Goal: Complete application form: Complete application form

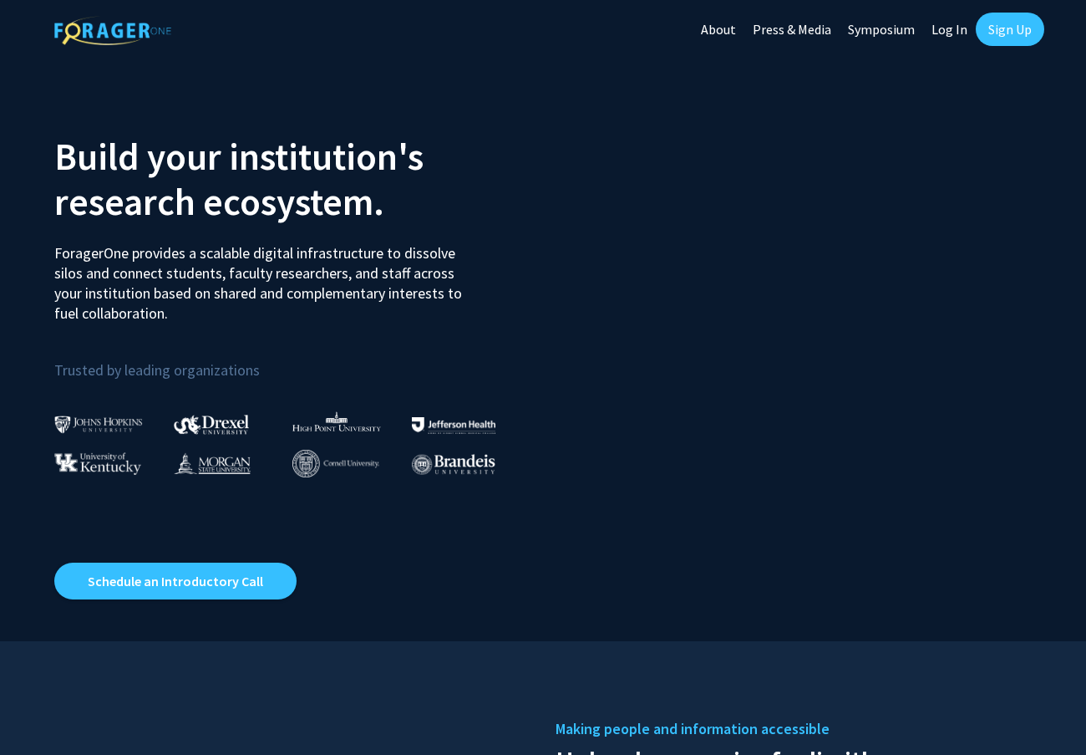
click at [954, 29] on link "Log In" at bounding box center [949, 29] width 53 height 58
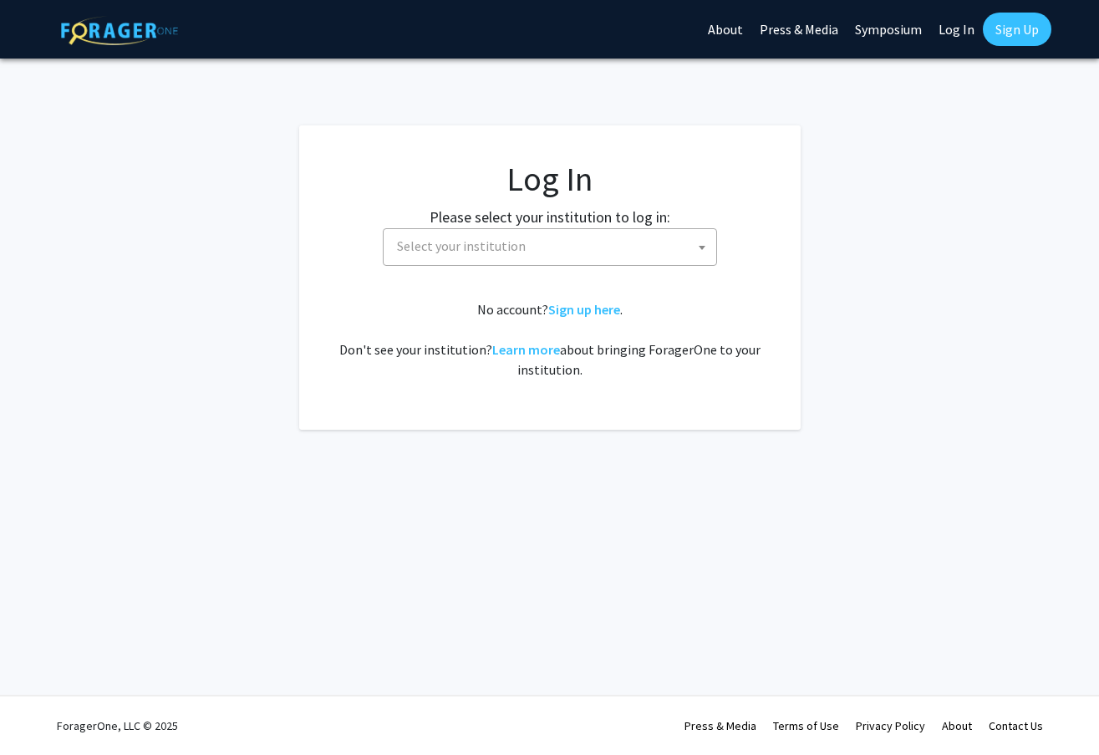
click at [552, 252] on span "Select your institution" at bounding box center [553, 246] width 326 height 34
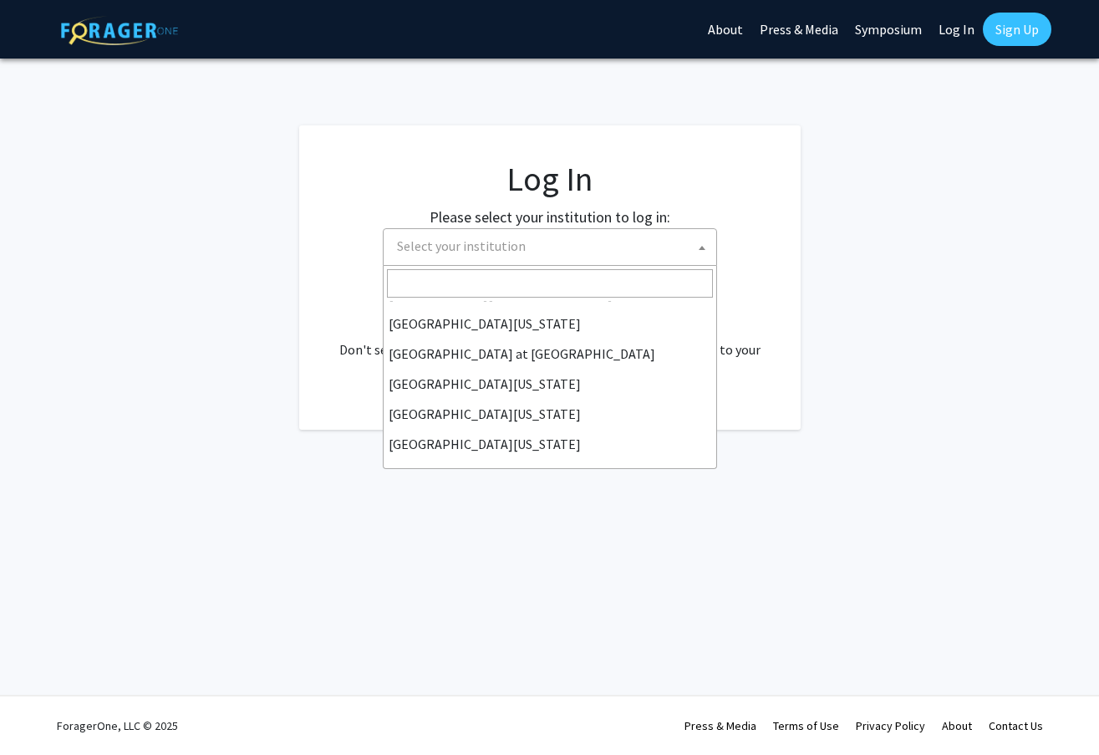
scroll to position [585, 0]
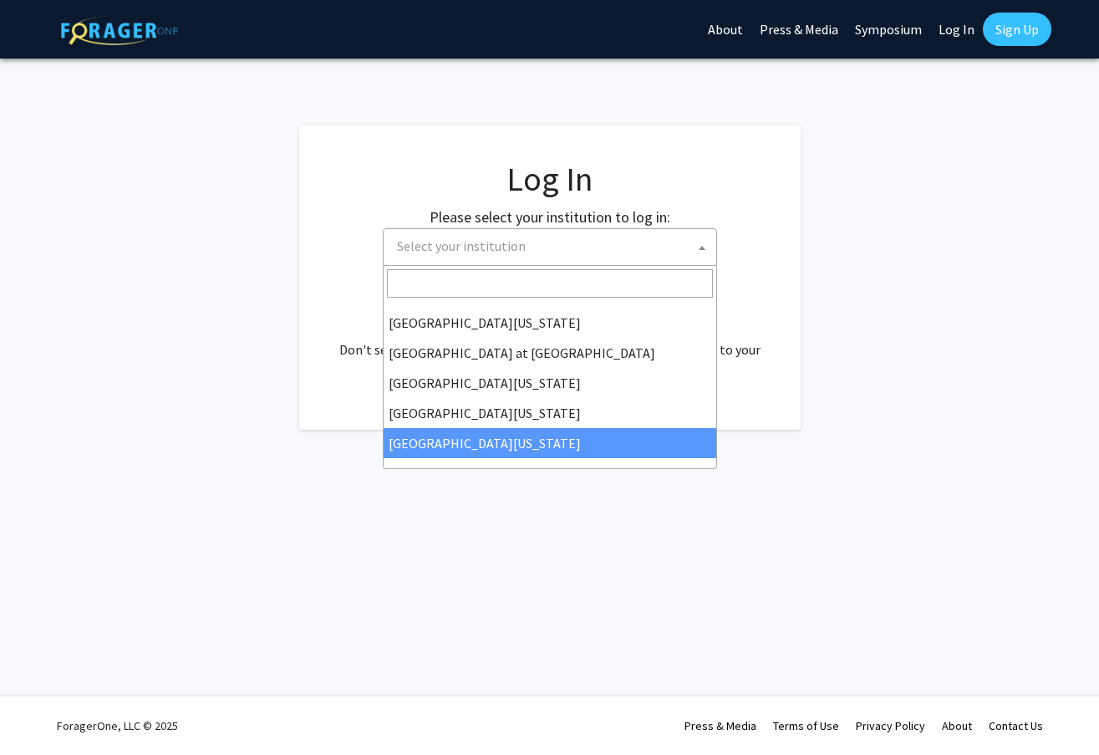
select select "33"
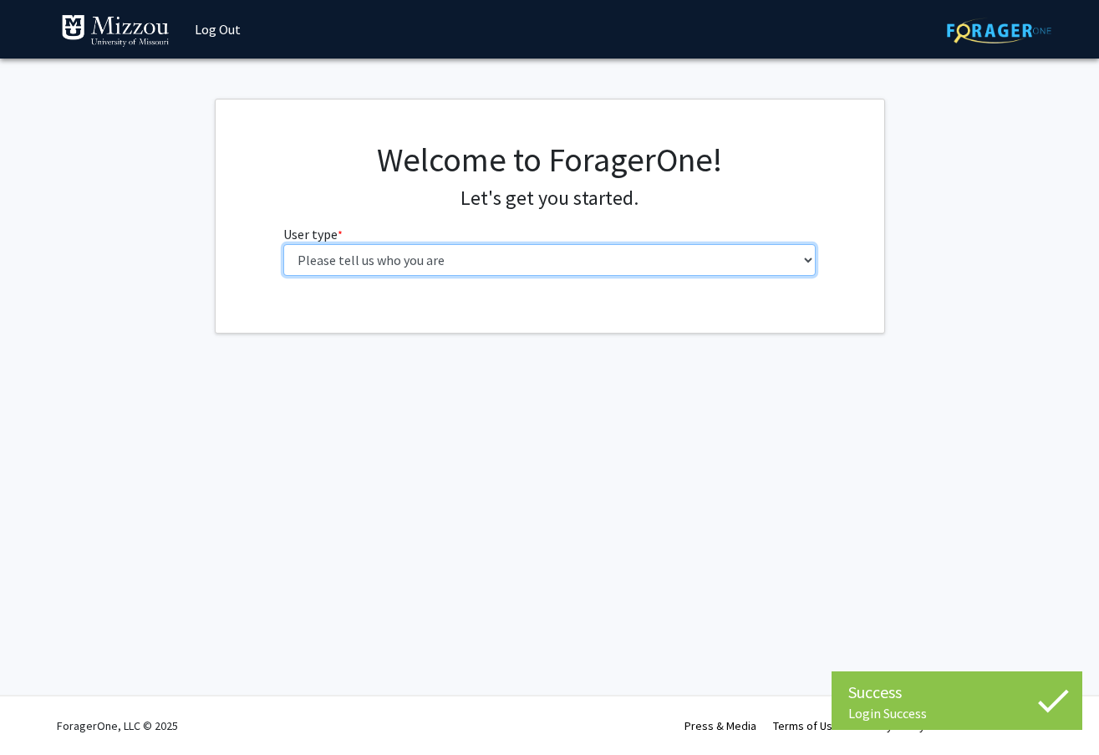
click at [511, 262] on select "Please tell us who you are Undergraduate Student Master's Student Doctoral Cand…" at bounding box center [549, 260] width 532 height 32
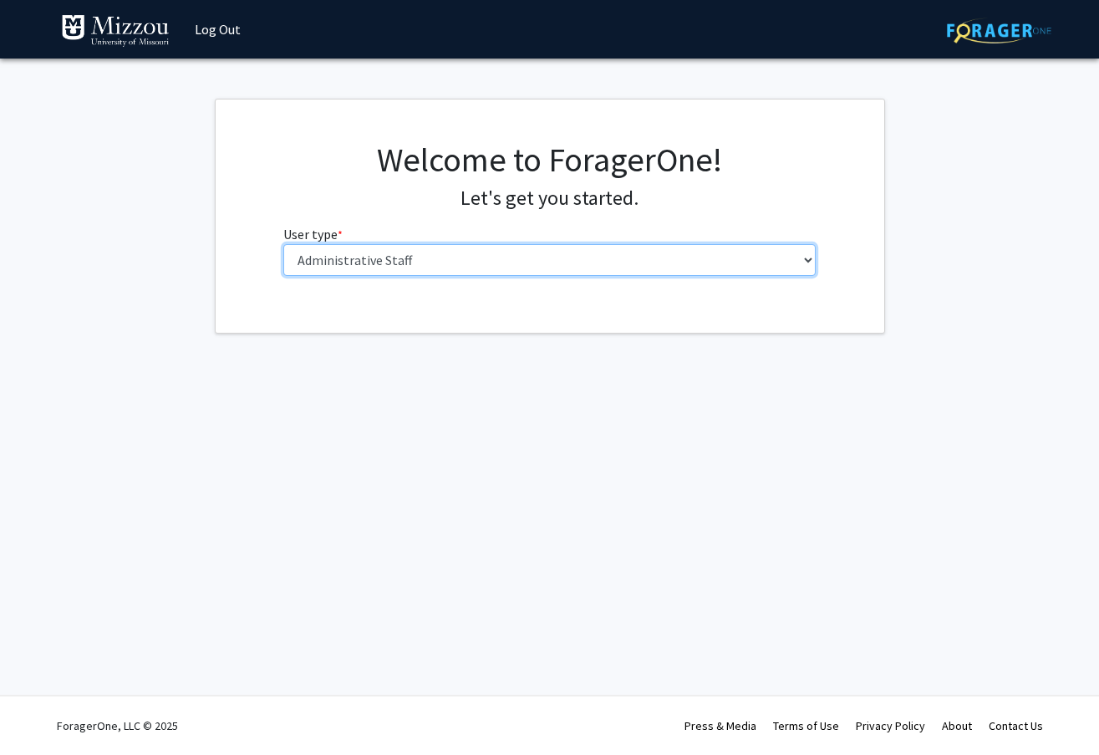
click at [283, 244] on select "Please tell us who you are Undergraduate Student Master's Student Doctoral Cand…" at bounding box center [549, 260] width 532 height 32
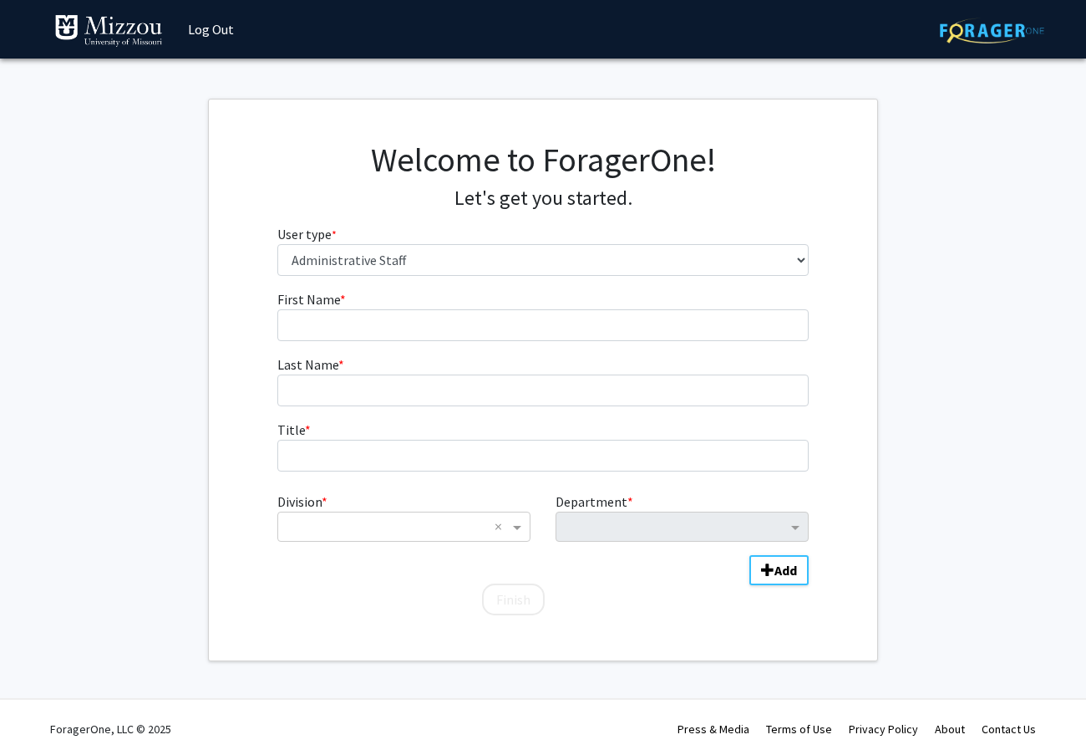
click at [444, 277] on div "Welcome to ForagerOne! Let's get you started. User type * required Please tell …" at bounding box center [543, 215] width 557 height 150
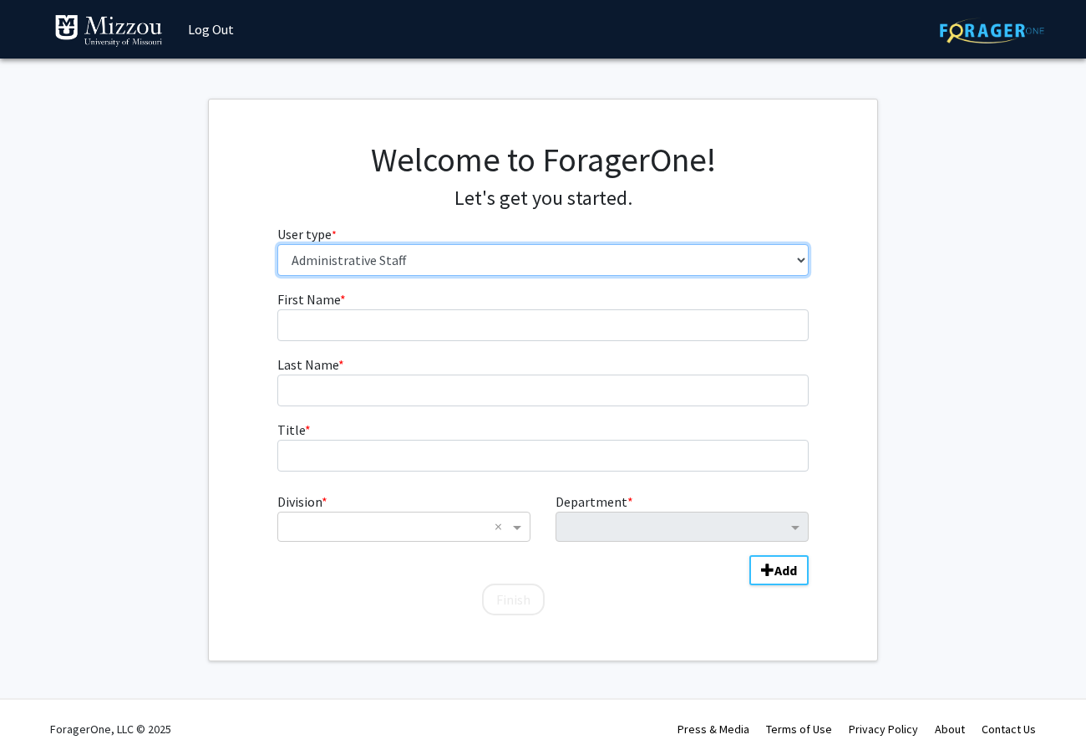
click at [444, 269] on select "Please tell us who you are Undergraduate Student Master's Student Doctoral Cand…" at bounding box center [543, 260] width 532 height 32
select select "5: faculty"
click at [277, 244] on select "Please tell us who you are Undergraduate Student Master's Student Doctoral Cand…" at bounding box center [543, 260] width 532 height 32
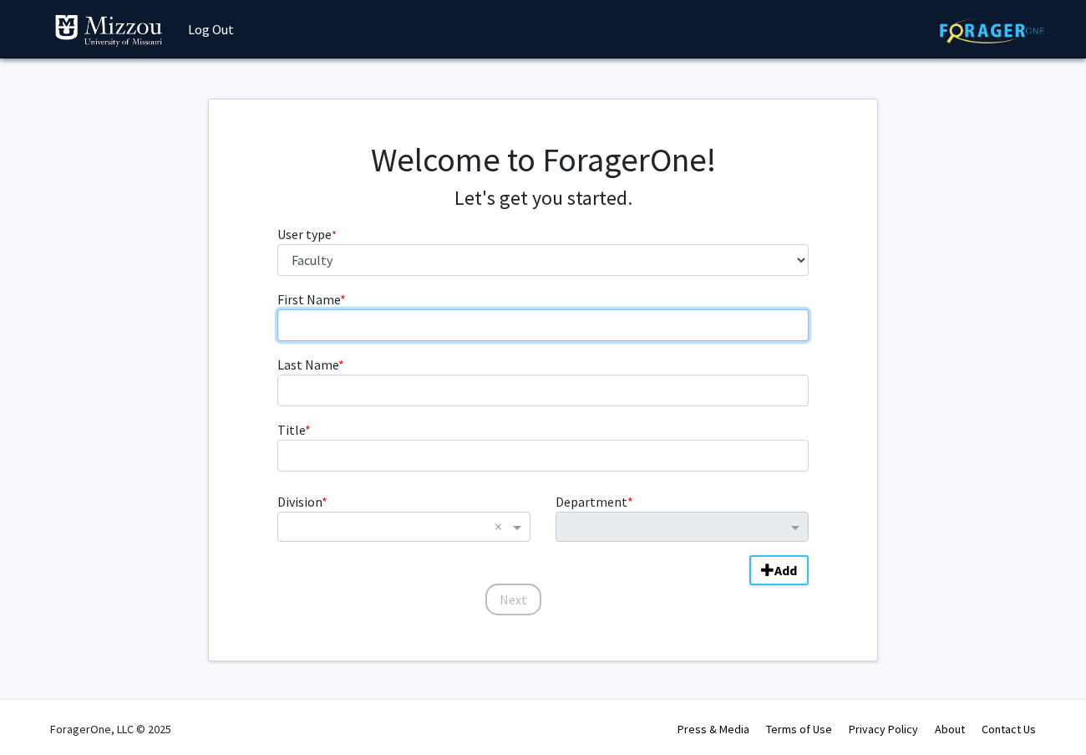
drag, startPoint x: 365, startPoint y: 328, endPoint x: 352, endPoint y: 318, distance: 17.2
click at [364, 328] on input "First Name * required" at bounding box center [543, 325] width 532 height 32
type input "Timothy"
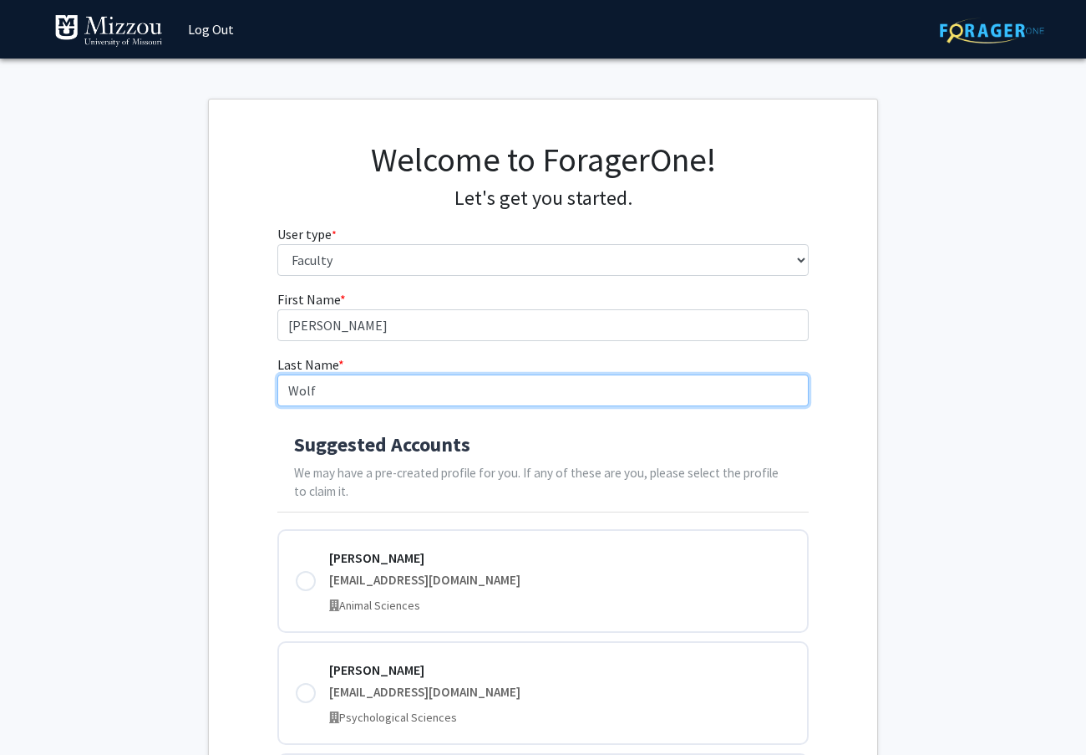
type input "Wolf"
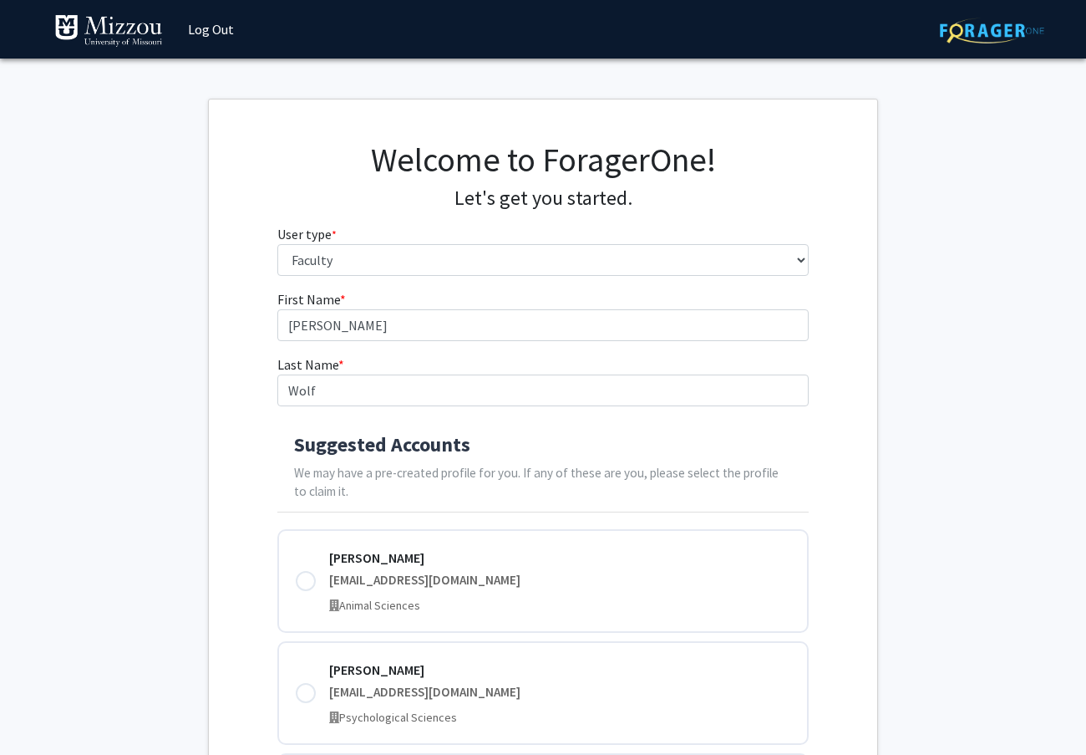
scroll to position [150, 0]
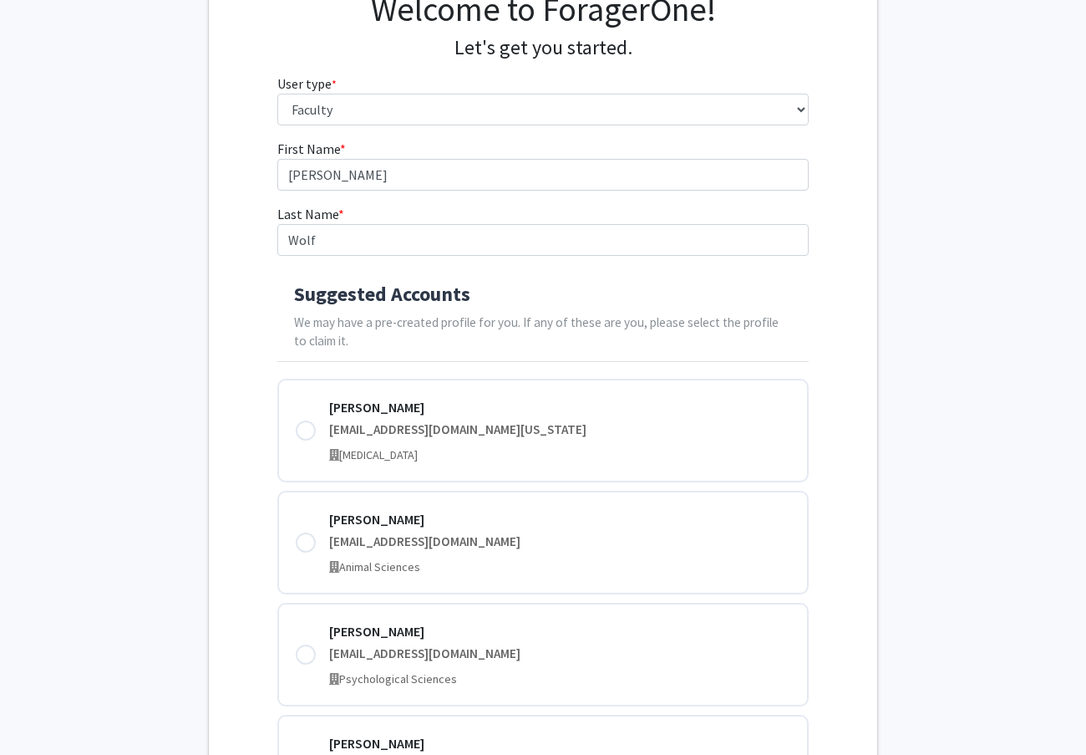
click at [301, 425] on div at bounding box center [306, 430] width 20 height 20
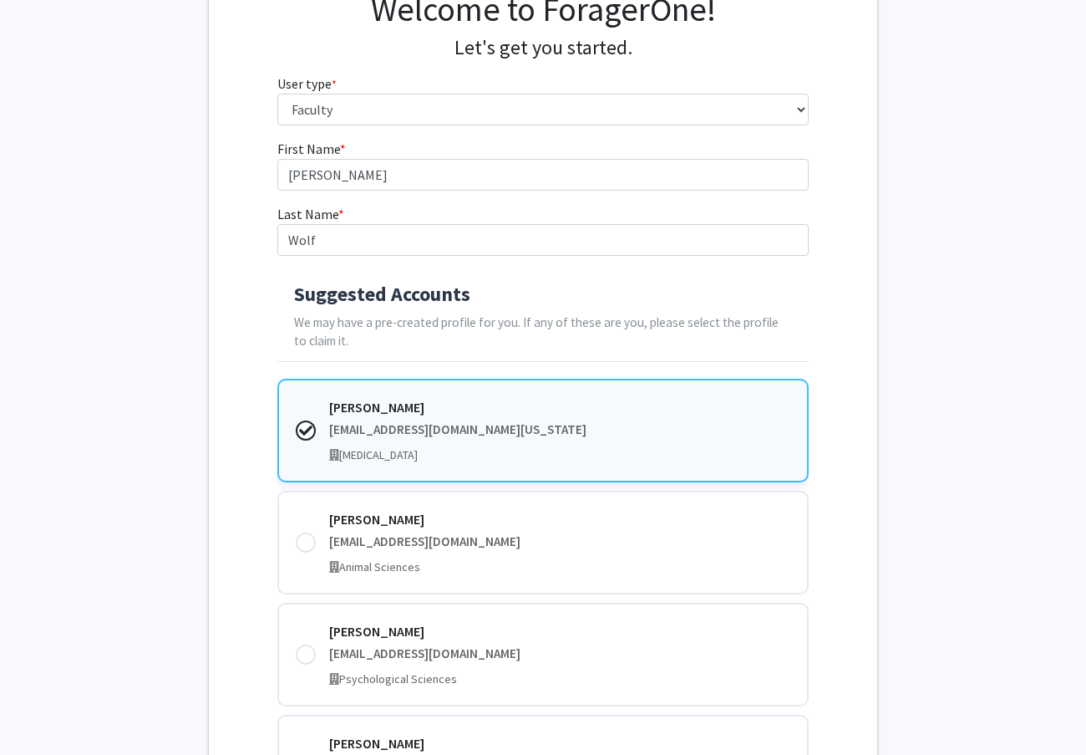
click at [834, 304] on div "First Name * required Timothy Last Name * required Wolf Suggested Accounts We m…" at bounding box center [543, 508] width 668 height 738
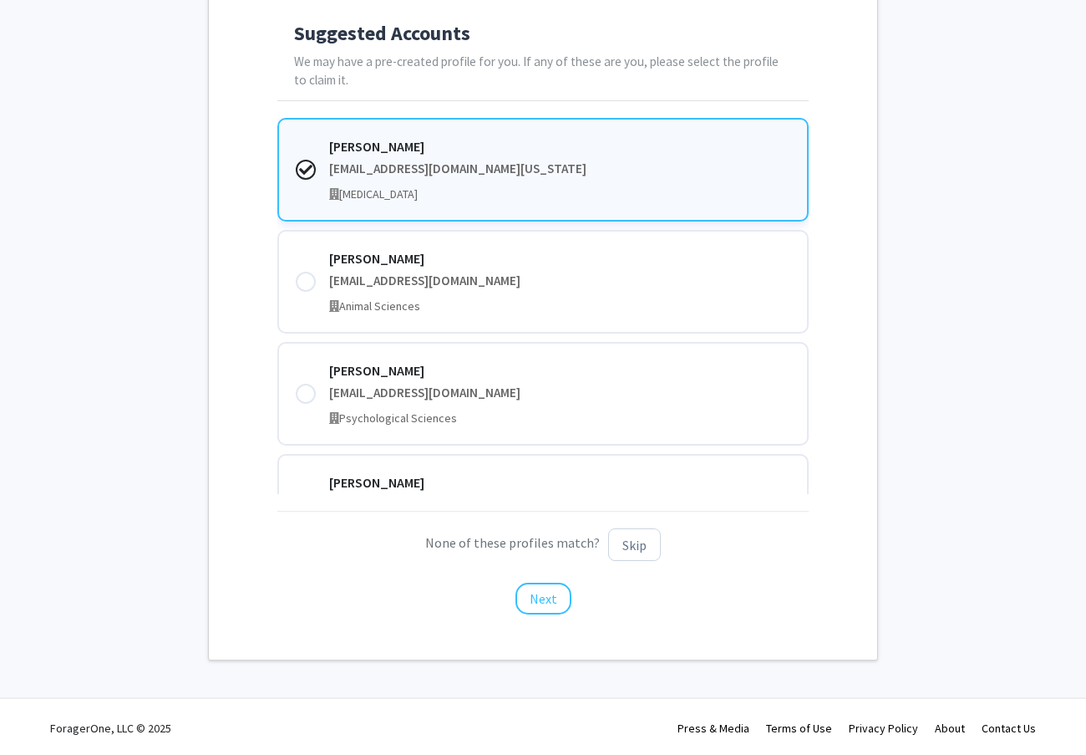
scroll to position [414, 0]
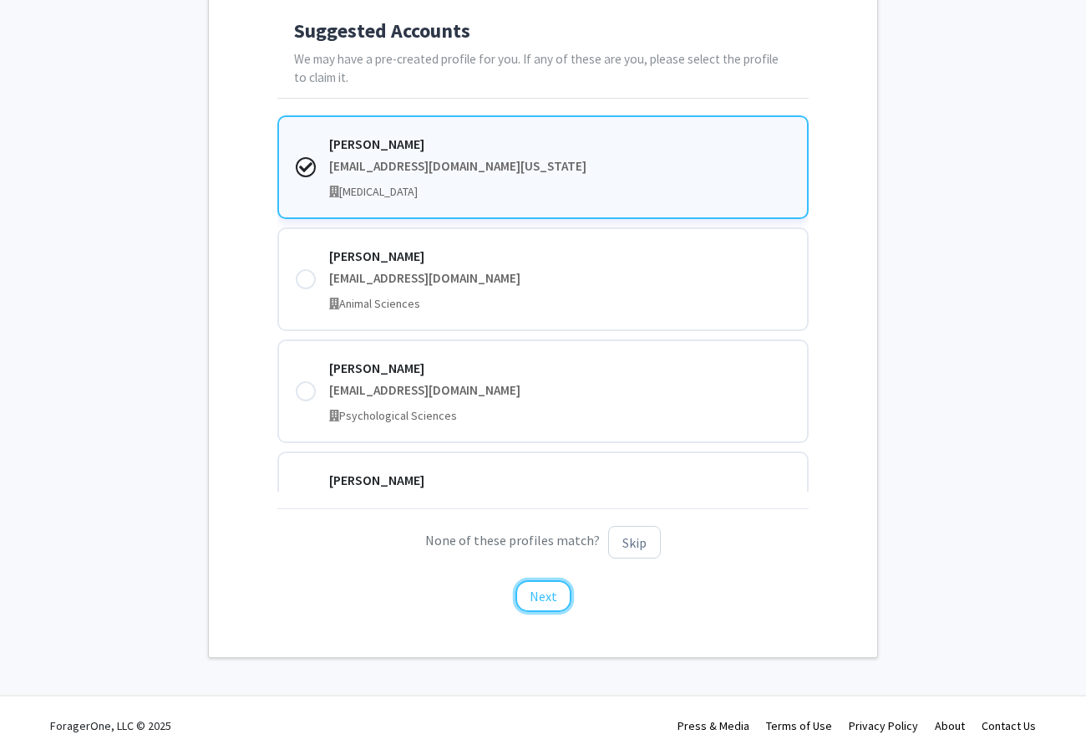
click at [540, 592] on button "Next" at bounding box center [544, 596] width 56 height 32
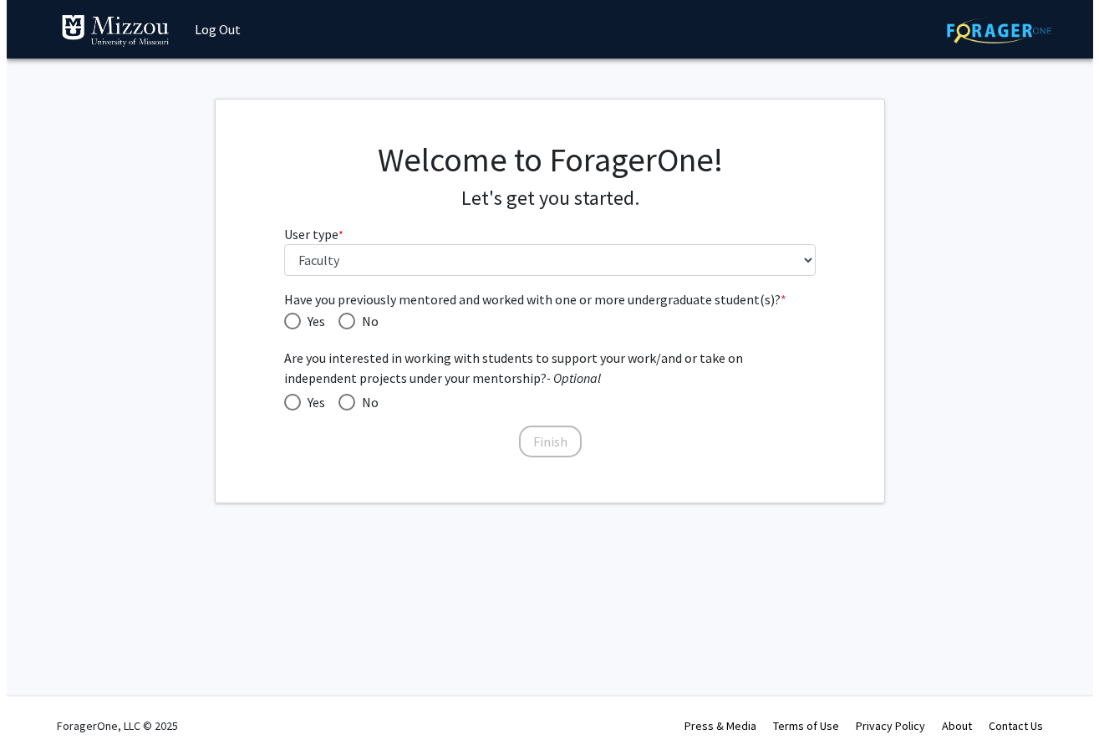
scroll to position [0, 0]
click at [292, 322] on span "Have you previously mentored and worked with one or more undergraduate student(…" at bounding box center [291, 321] width 17 height 17
click at [292, 322] on input "Yes" at bounding box center [291, 321] width 17 height 17
radio input "true"
click at [348, 403] on span at bounding box center [346, 402] width 17 height 17
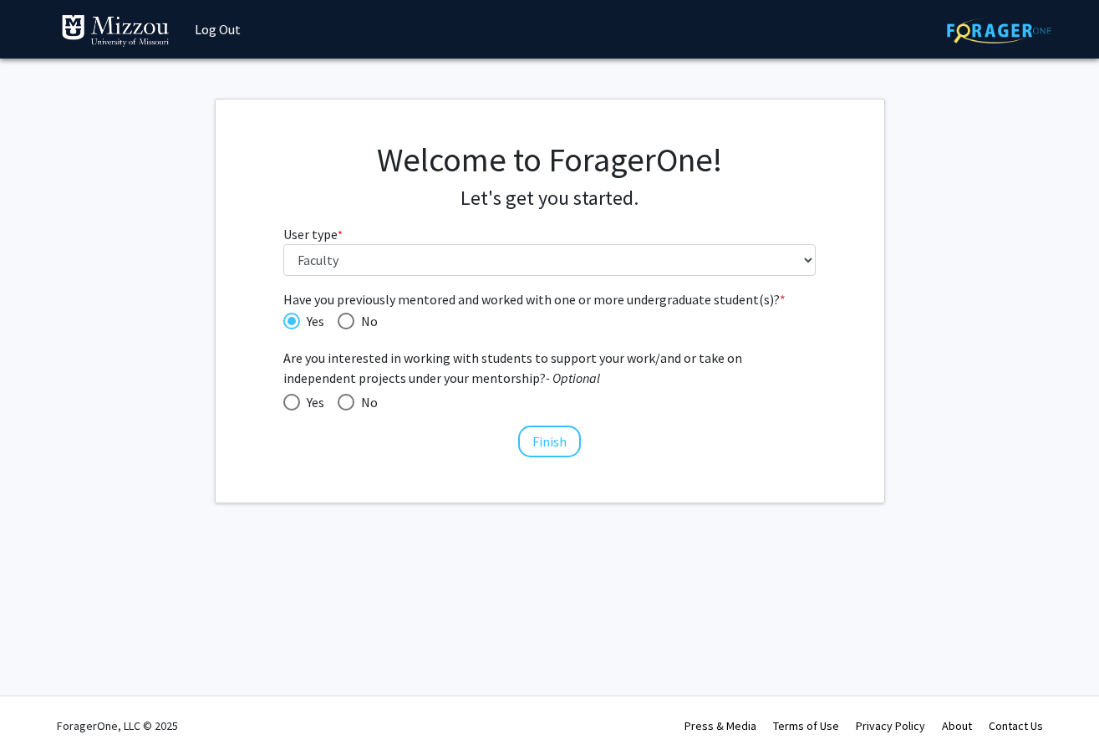
click at [348, 403] on input "No" at bounding box center [346, 402] width 17 height 17
radio input "true"
click at [542, 441] on button "Finish" at bounding box center [549, 441] width 63 height 32
